Goal: Task Accomplishment & Management: Complete application form

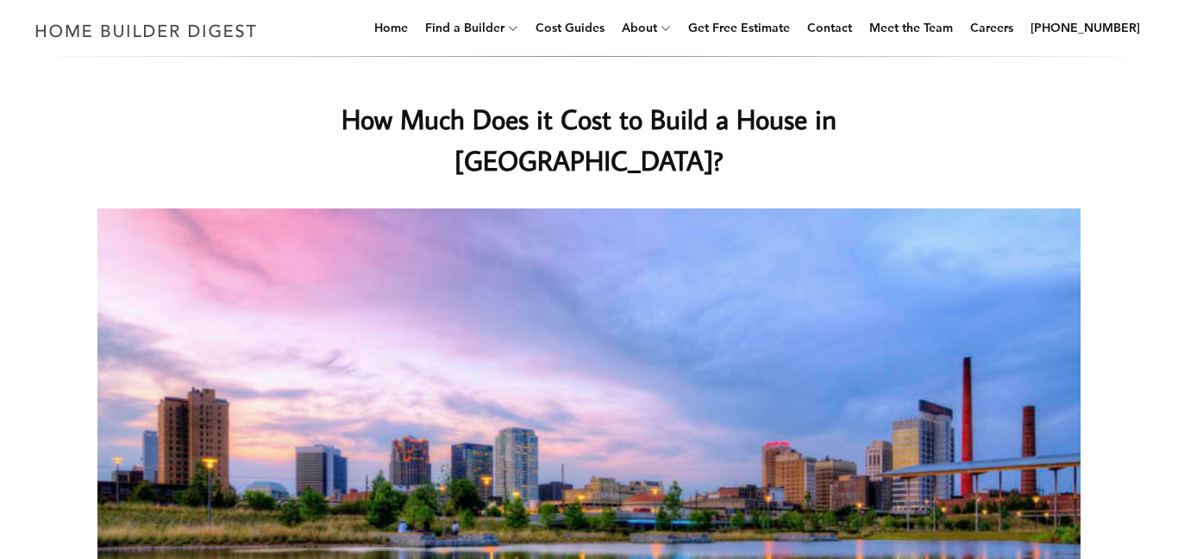
scroll to position [103, 0]
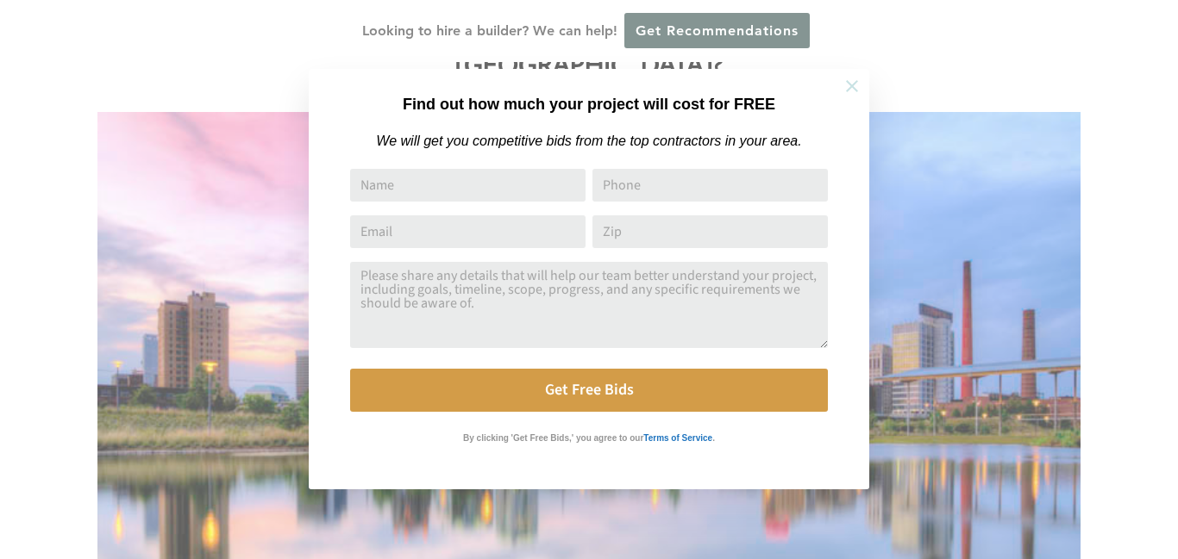
click at [852, 90] on icon at bounding box center [851, 86] width 19 height 19
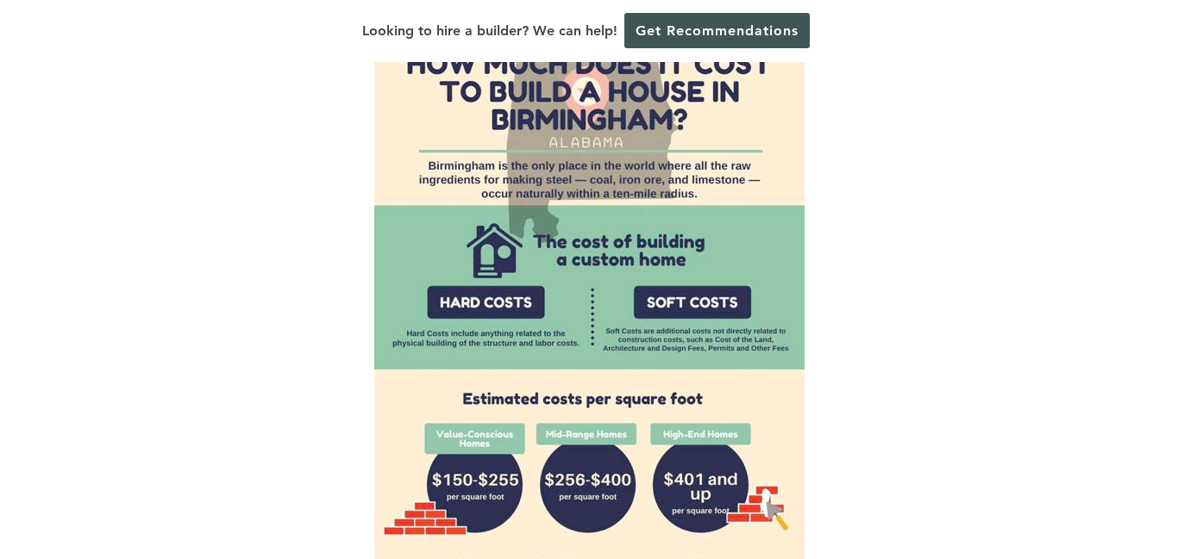
scroll to position [1317, 0]
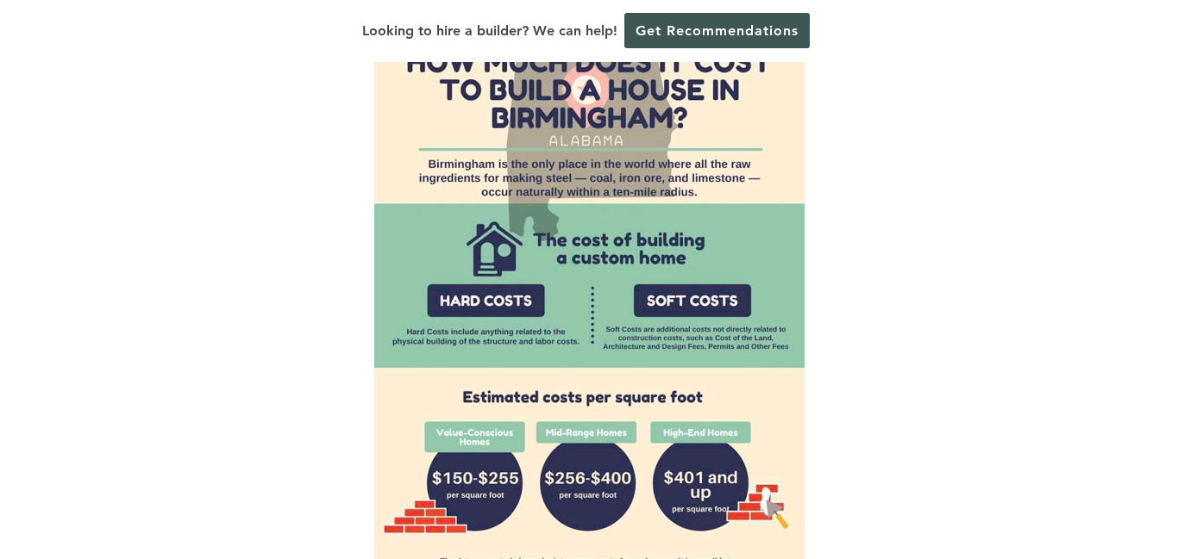
click at [526, 233] on img at bounding box center [589, 304] width 430 height 690
click at [498, 234] on img at bounding box center [589, 304] width 430 height 690
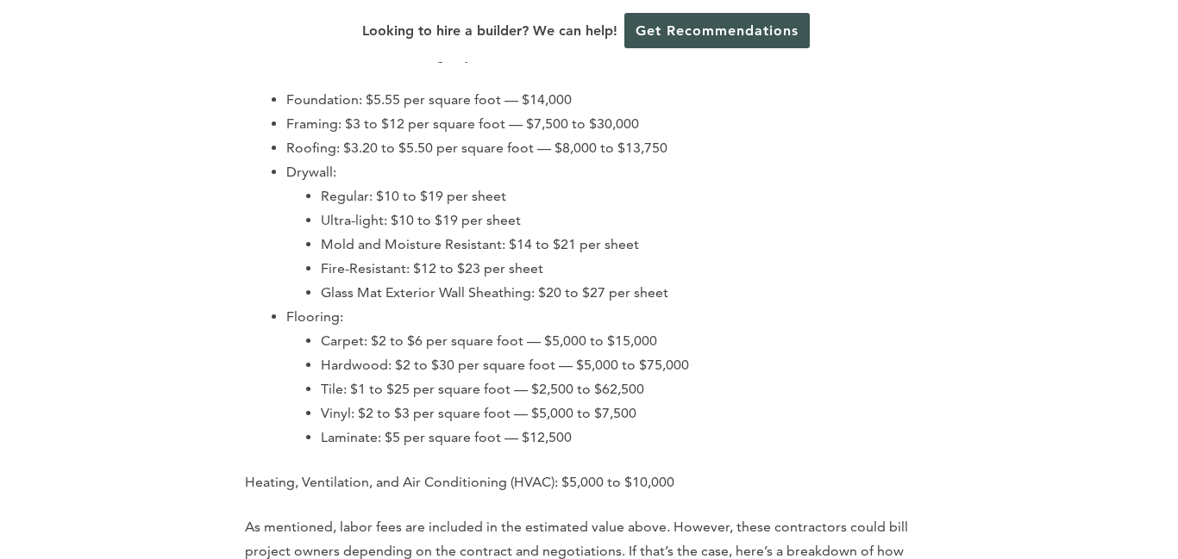
scroll to position [2662, 0]
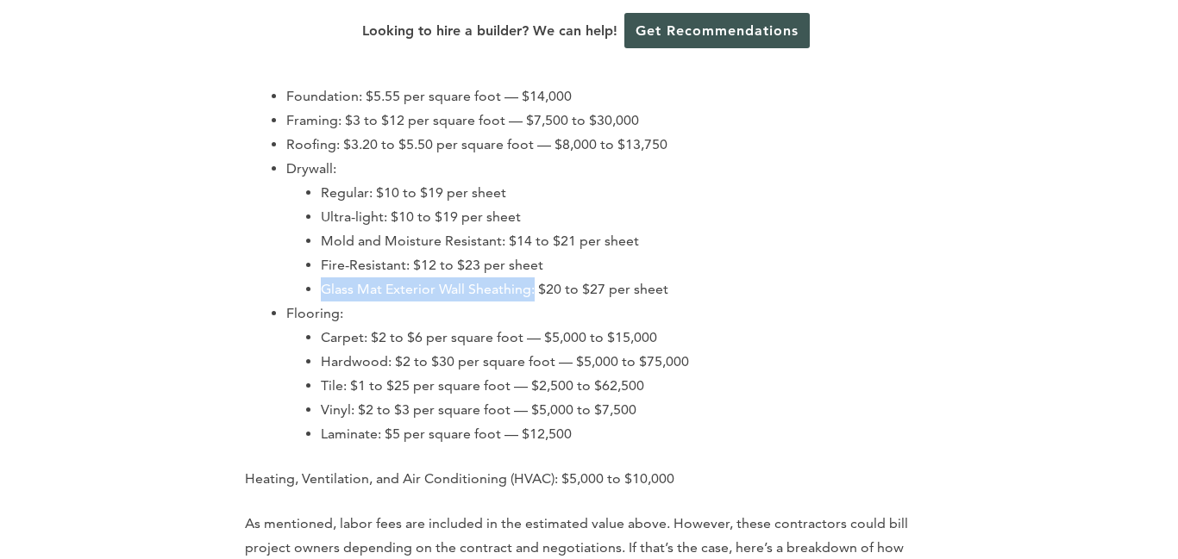
drag, startPoint x: 324, startPoint y: 222, endPoint x: 534, endPoint y: 216, distance: 209.6
click at [534, 278] on li "Glass Mat Exterior Wall Sheathing: $20 to $27 per sheet" at bounding box center [627, 290] width 612 height 24
copy li "Glass Mat Exterior Wall Sheathing:"
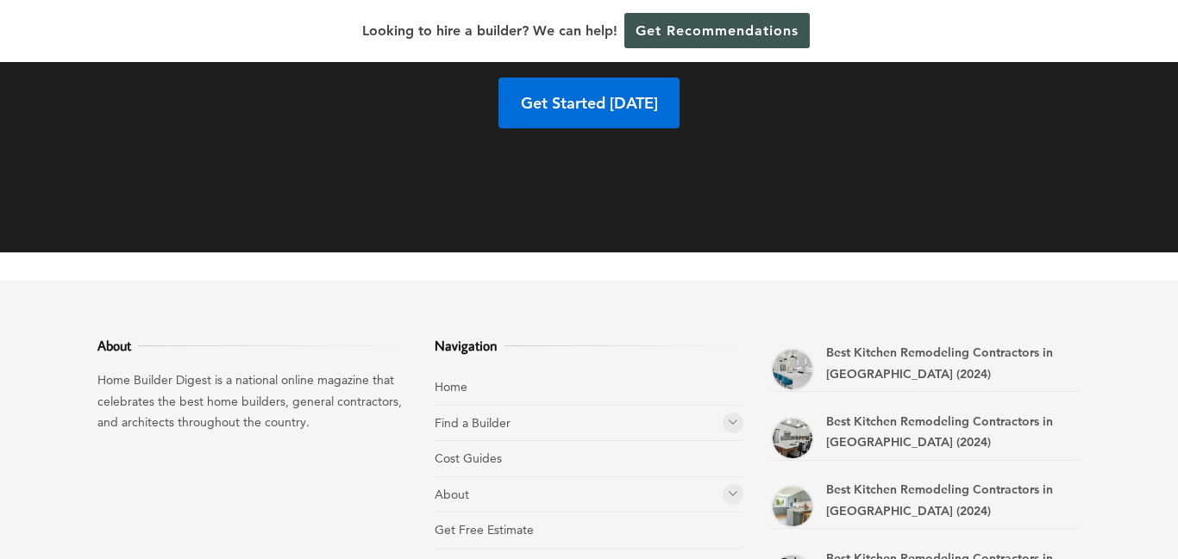
scroll to position [10317, 0]
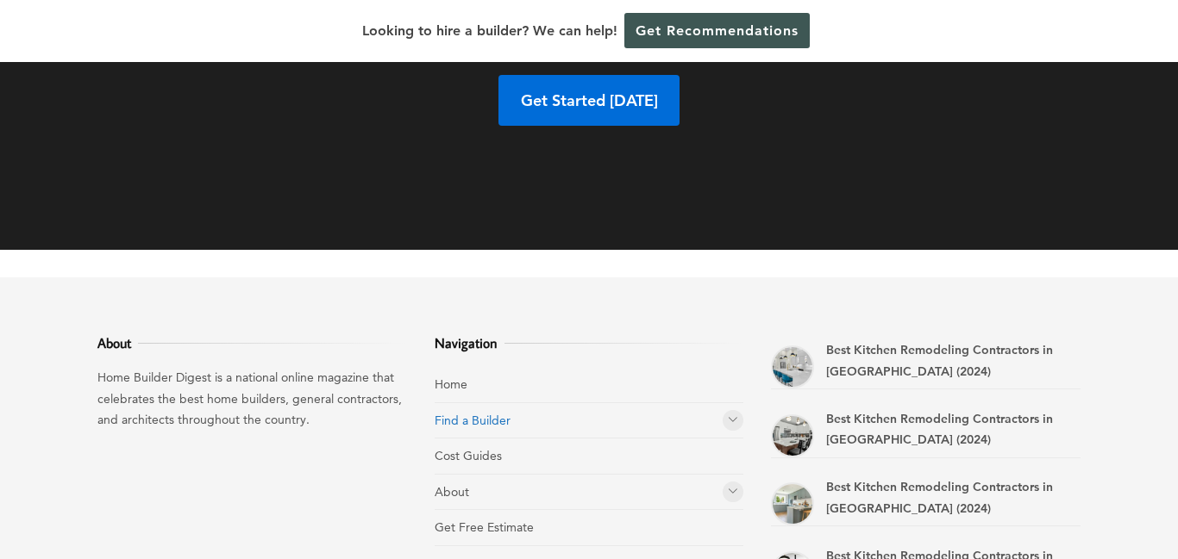
click at [446, 413] on link "Find a Builder" at bounding box center [472, 421] width 76 height 16
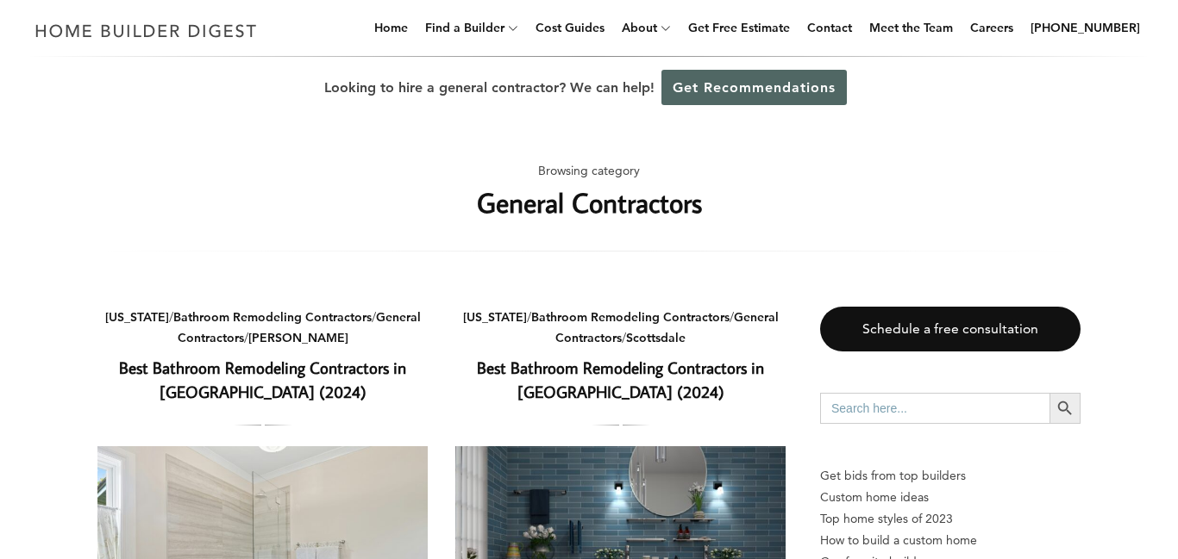
click at [739, 88] on link "Get Recommendations" at bounding box center [753, 87] width 185 height 35
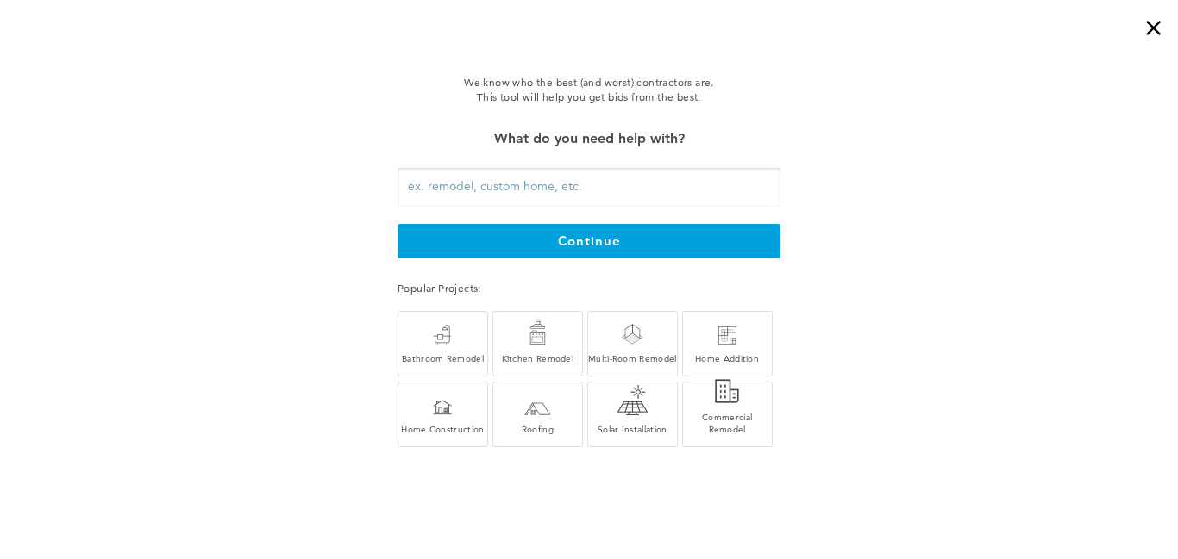
click at [461, 189] on input "text" at bounding box center [588, 187] width 383 height 39
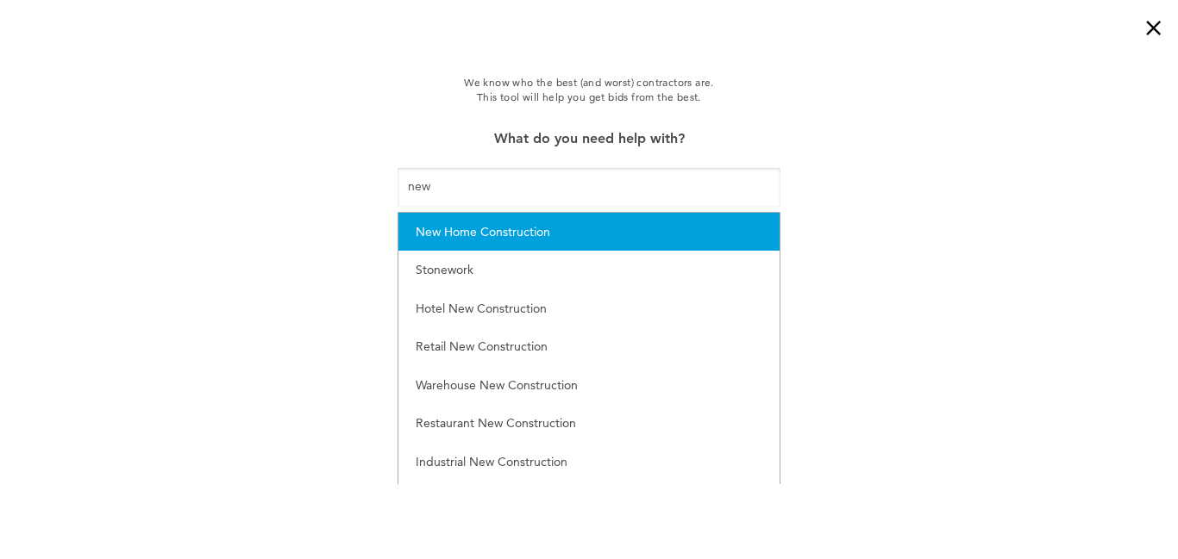
click at [442, 227] on div "New Home Construction" at bounding box center [588, 233] width 347 height 22
type input "New Home Construction"
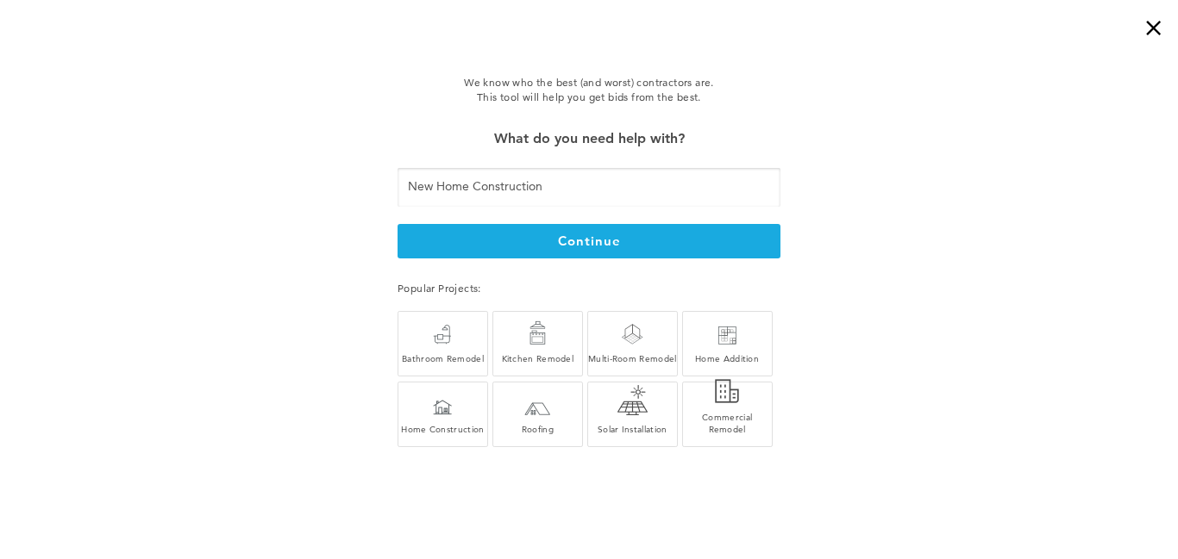
click at [563, 243] on button "continue" at bounding box center [588, 241] width 383 height 34
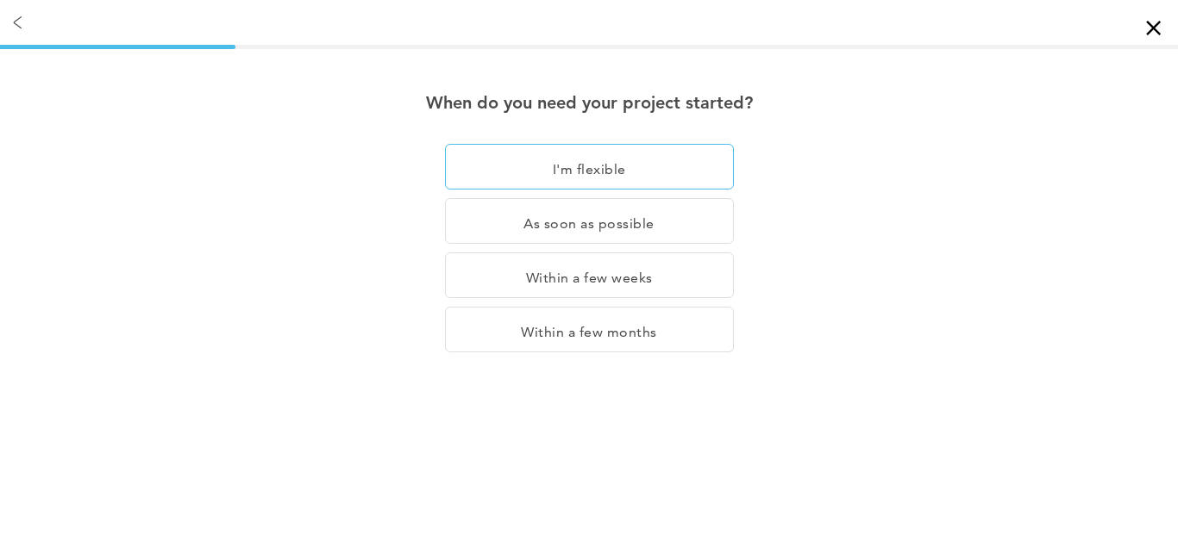
click at [632, 178] on div "I'm flexible" at bounding box center [589, 167] width 289 height 46
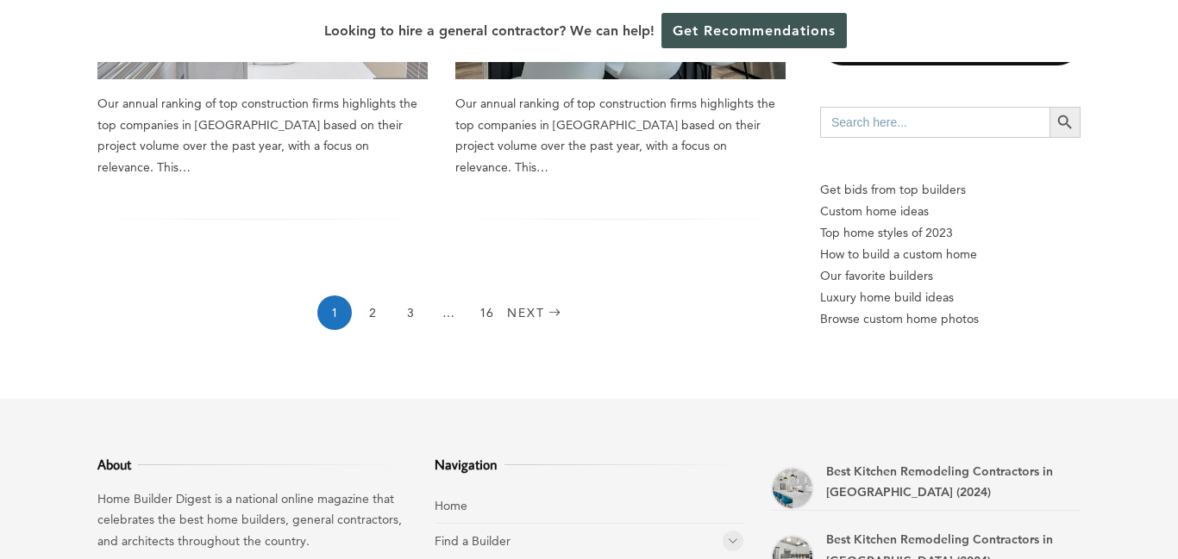
scroll to position [2793, 0]
